Goal: Task Accomplishment & Management: Manage account settings

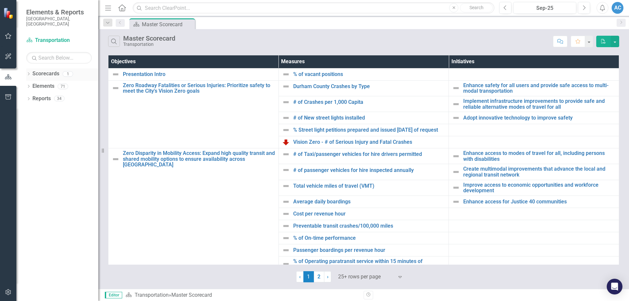
click at [52, 70] on link "Scorecards" at bounding box center [45, 74] width 27 height 8
click at [29, 73] on icon "Dropdown" at bounding box center [28, 75] width 5 height 4
click at [39, 83] on link "Transportation" at bounding box center [67, 87] width 62 height 8
click at [589, 38] on button "button" at bounding box center [588, 41] width 9 height 11
click at [585, 41] on button "button" at bounding box center [588, 41] width 9 height 11
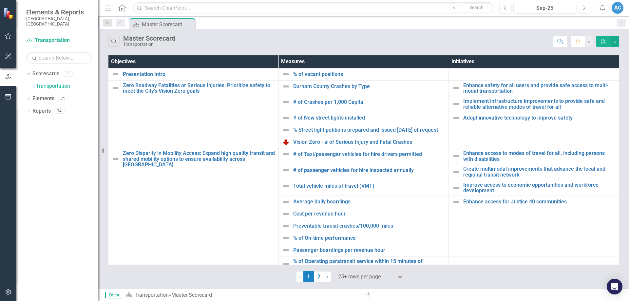
click at [576, 40] on icon "Favorite" at bounding box center [578, 41] width 6 height 5
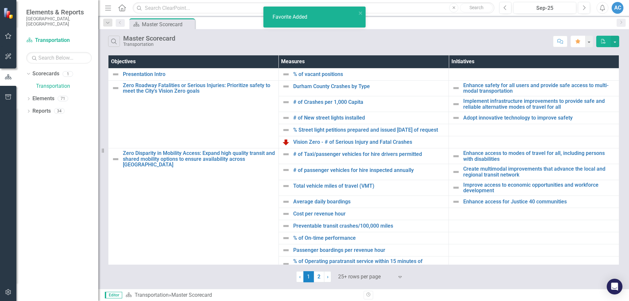
click at [576, 40] on icon "Favorite" at bounding box center [578, 41] width 6 height 5
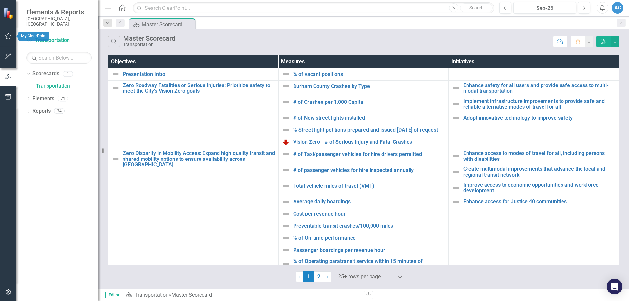
click at [8, 39] on button "button" at bounding box center [8, 36] width 15 height 14
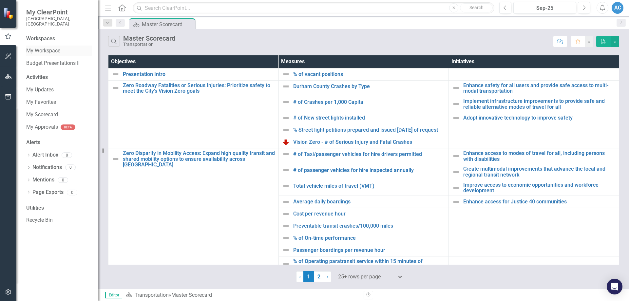
click at [43, 47] on link "My Workspace" at bounding box center [59, 51] width 66 height 8
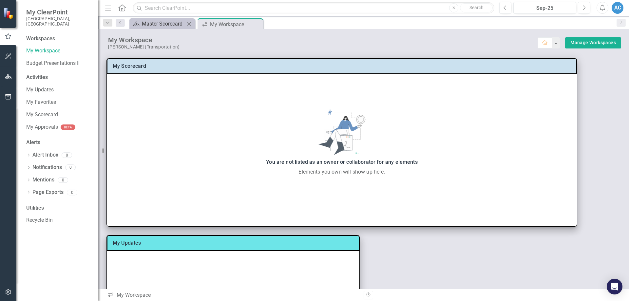
click at [159, 22] on div "Master Scorecard" at bounding box center [163, 24] width 43 height 8
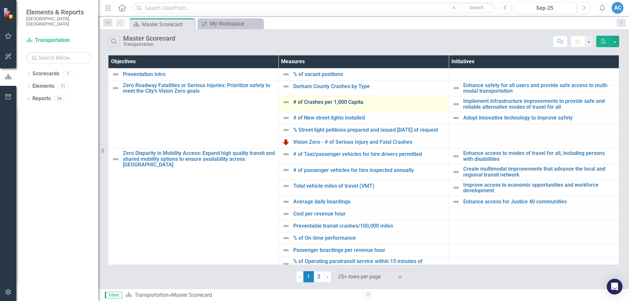
click at [330, 100] on link "# of Crashes per 1,000 Capita" at bounding box center [369, 102] width 152 height 6
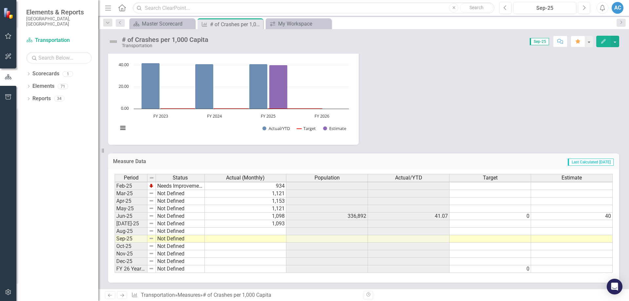
scroll to position [136, 0]
click at [272, 230] on tbody "Sep-23 Not Defined 1,152 Oct-23 Not Defined 1,318 Nov-23 Not Defined 1,211 Dec-…" at bounding box center [364, 163] width 498 height 219
click at [275, 231] on td at bounding box center [246, 231] width 82 height 8
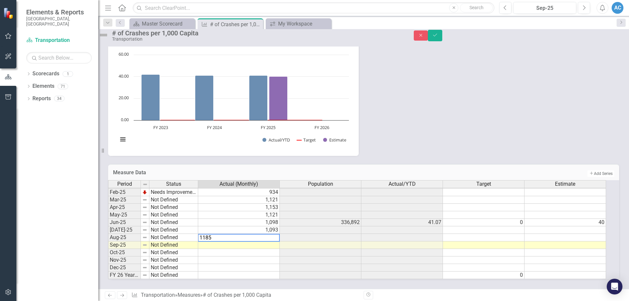
type textarea "1185"
click at [340, 170] on h3 "Measure Data" at bounding box center [251, 173] width 276 height 6
click at [442, 38] on button "Save" at bounding box center [435, 35] width 14 height 11
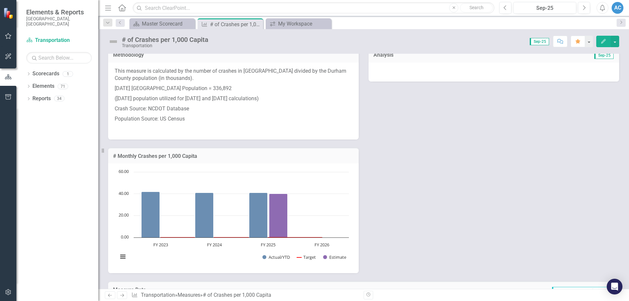
scroll to position [0, 0]
